Goal: Navigation & Orientation: Find specific page/section

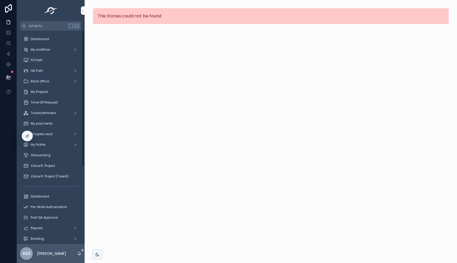
click at [51, 39] on div "Dashboard" at bounding box center [50, 39] width 55 height 8
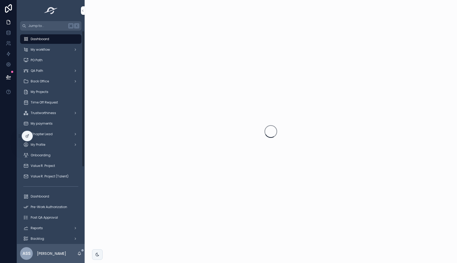
click at [48, 49] on span "My workflow" at bounding box center [40, 50] width 19 height 4
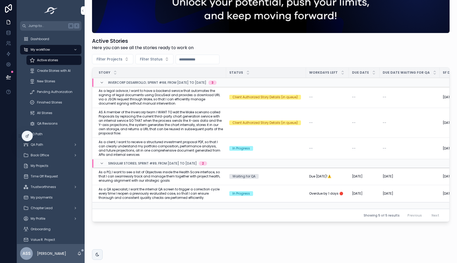
scroll to position [63, 0]
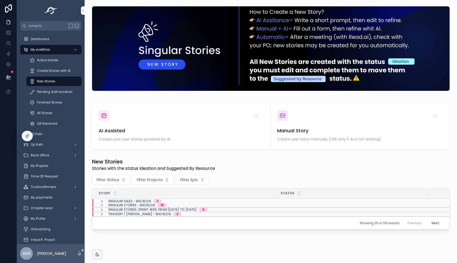
click at [44, 61] on span "Active stories" at bounding box center [47, 60] width 21 height 4
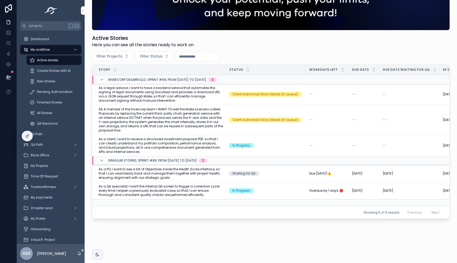
scroll to position [63, 0]
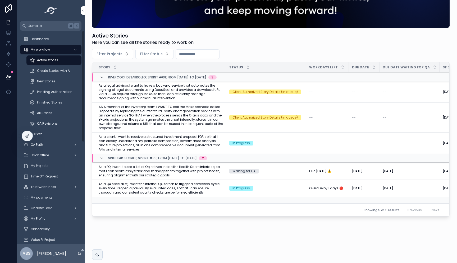
click at [58, 83] on div "New Stories" at bounding box center [54, 81] width 49 height 8
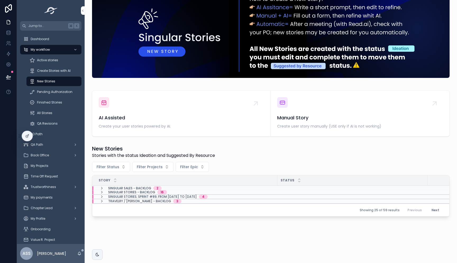
scroll to position [13, 0]
click at [102, 192] on icon "scrollable content" at bounding box center [102, 192] width 4 height 4
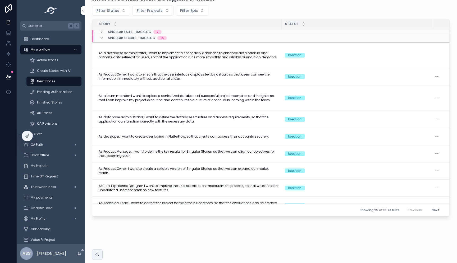
scroll to position [0, 1]
click at [115, 37] on span "Singular Stories - Backlog" at bounding box center [131, 38] width 47 height 4
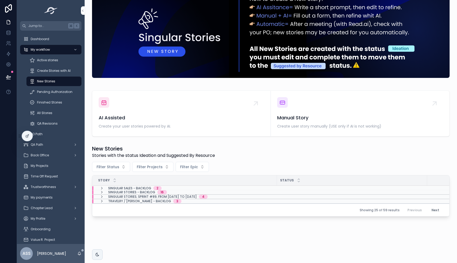
scroll to position [13, 0]
click at [102, 196] on icon "scrollable content" at bounding box center [102, 197] width 4 height 4
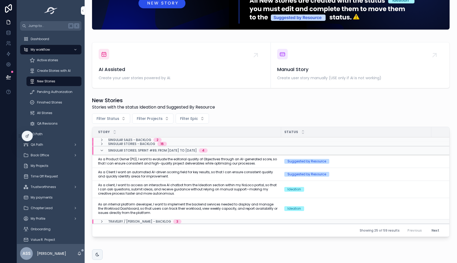
scroll to position [82, 0]
